Goal: Task Accomplishment & Management: Use online tool/utility

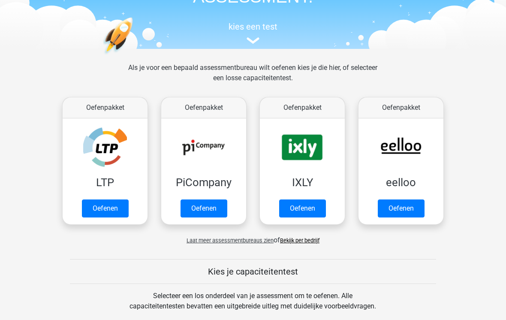
scroll to position [74, 0]
click at [105, 213] on link "Oefenen" at bounding box center [105, 208] width 47 height 18
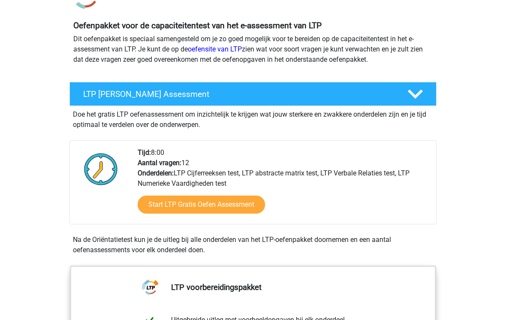
scroll to position [84, 0]
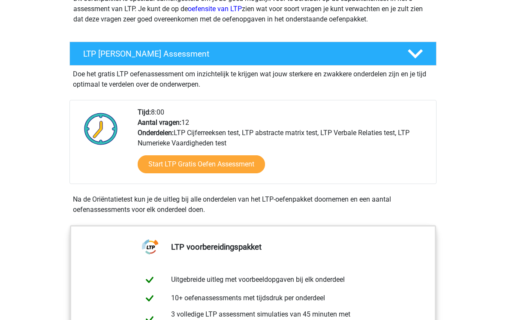
click at [223, 165] on link "Start LTP Gratis Oefen Assessment" at bounding box center [201, 165] width 127 height 18
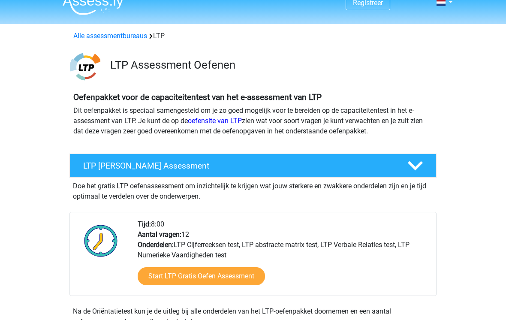
scroll to position [0, 0]
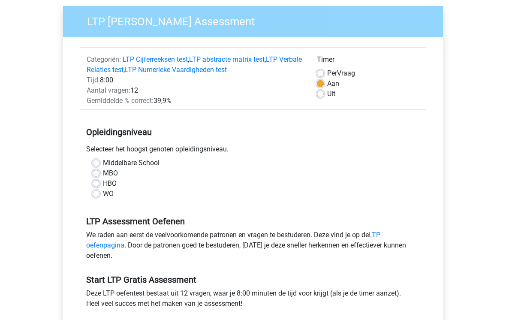
scroll to position [59, 0]
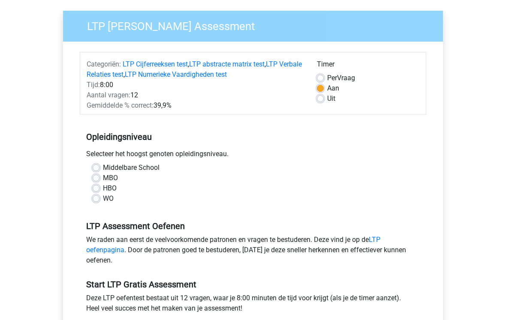
click at [103, 167] on label "Middelbare School" at bounding box center [131, 168] width 57 height 10
click at [99, 167] on input "Middelbare School" at bounding box center [96, 167] width 7 height 9
radio input "true"
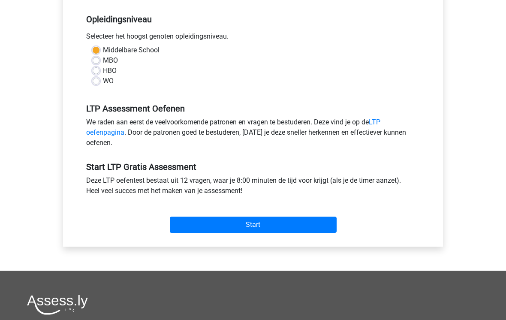
scroll to position [182, 0]
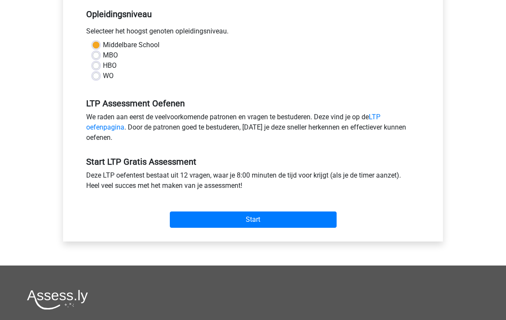
click at [287, 216] on input "Start" at bounding box center [253, 220] width 167 height 16
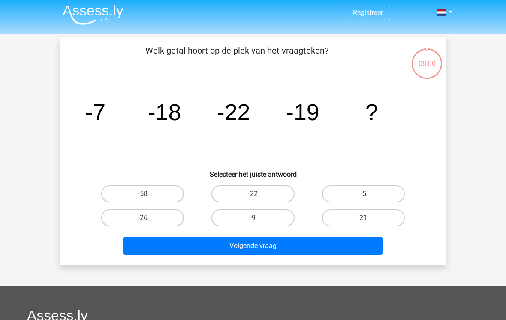
scroll to position [2, 0]
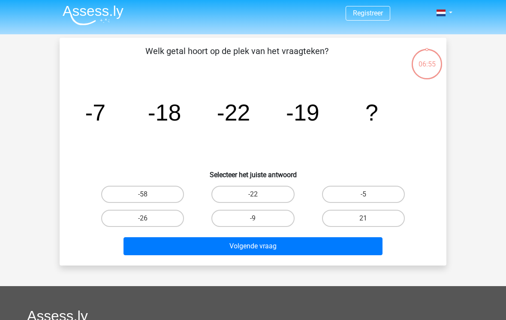
click at [258, 225] on label "-9" at bounding box center [252, 218] width 83 height 17
click at [258, 224] on input "-9" at bounding box center [256, 221] width 6 height 6
radio input "true"
click at [241, 202] on label "-22" at bounding box center [252, 194] width 83 height 17
click at [253, 200] on input "-22" at bounding box center [256, 197] width 6 height 6
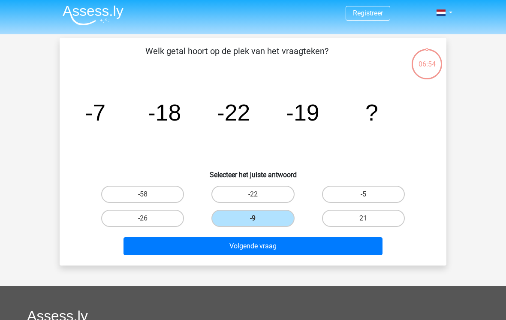
radio input "true"
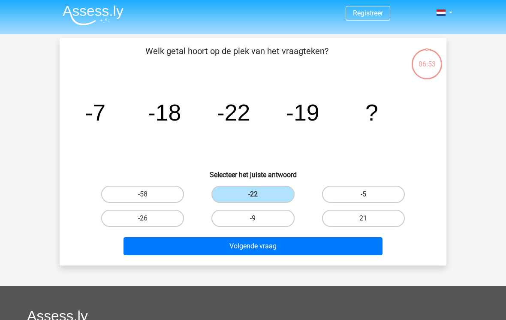
click at [252, 210] on label "-9" at bounding box center [252, 218] width 83 height 17
click at [253, 218] on input "-9" at bounding box center [256, 221] width 6 height 6
radio input "true"
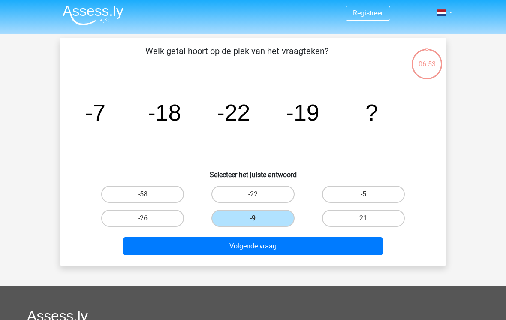
click at [258, 237] on button "Volgende vraag" at bounding box center [252, 246] width 259 height 18
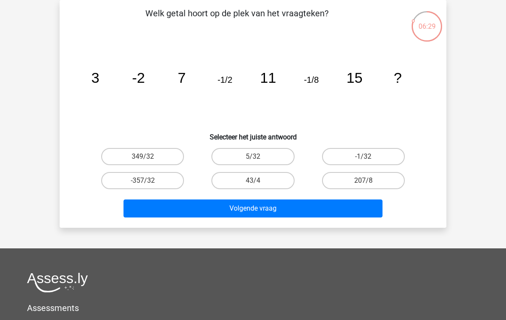
scroll to position [0, 0]
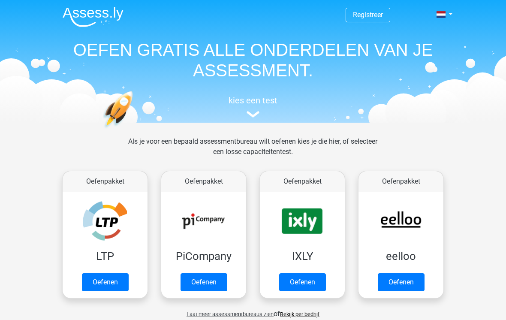
scroll to position [87, 0]
